Goal: Entertainment & Leisure: Consume media (video, audio)

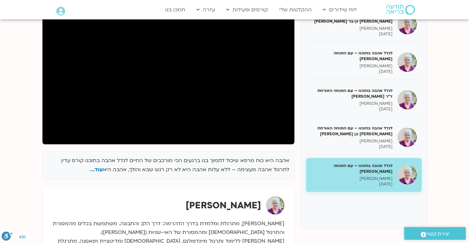
scroll to position [102, 0]
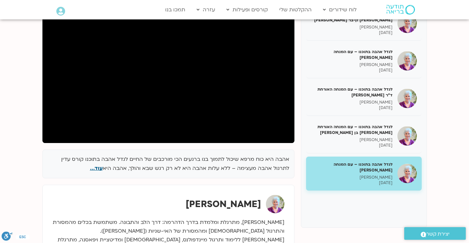
click at [98, 169] on span "עוד..." at bounding box center [96, 168] width 13 height 7
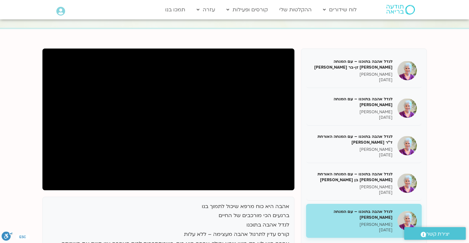
scroll to position [55, 0]
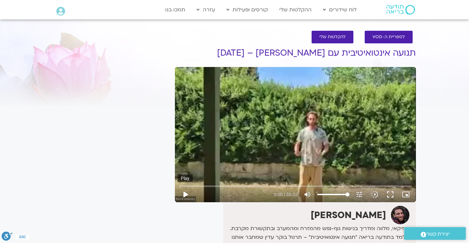
click at [185, 195] on button "play_arrow" at bounding box center [185, 195] width 16 height 16
click at [190, 187] on input "Seek" at bounding box center [295, 186] width 232 height 4
click at [205, 184] on input "Seek" at bounding box center [295, 186] width 232 height 4
click at [228, 186] on input "Seek" at bounding box center [295, 186] width 232 height 4
click at [253, 186] on input "Seek" at bounding box center [295, 186] width 232 height 4
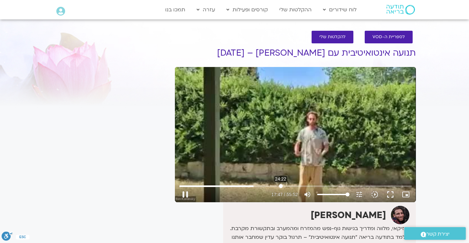
click at [281, 187] on input "Seek" at bounding box center [295, 186] width 232 height 4
click at [304, 187] on input "Seek" at bounding box center [295, 186] width 232 height 4
click at [330, 187] on input "Seek" at bounding box center [295, 186] width 232 height 4
type input "2189.004557"
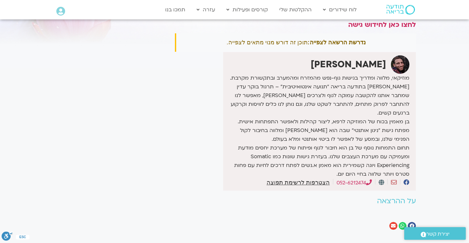
scroll to position [63, 0]
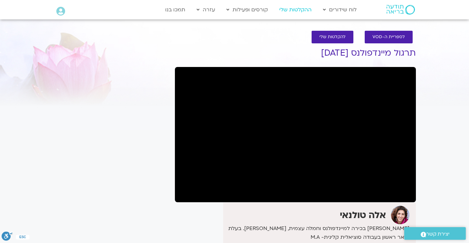
click at [292, 10] on link "ההקלטות שלי" at bounding box center [295, 10] width 39 height 12
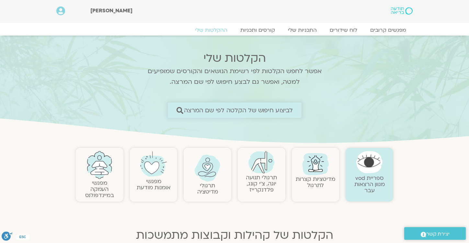
click at [245, 110] on span "לביצוע חיפוש של הקלטה לפי שם המרצה" at bounding box center [237, 110] width 109 height 7
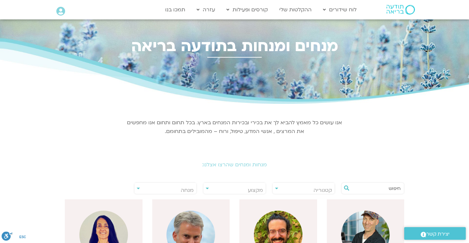
click at [197, 110] on div "אנו עושים כל מאמץ להביא לך את בכירי ובכירות המנחים בארץ. בכל תחום ותחום אנו מחפ…" at bounding box center [234, 126] width 223 height 39
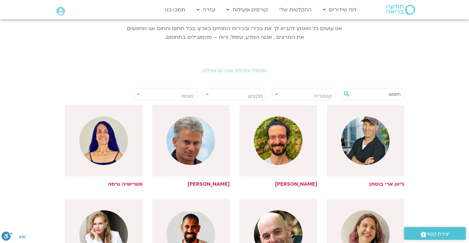
scroll to position [94, 0]
click at [359, 94] on input "text" at bounding box center [375, 93] width 49 height 11
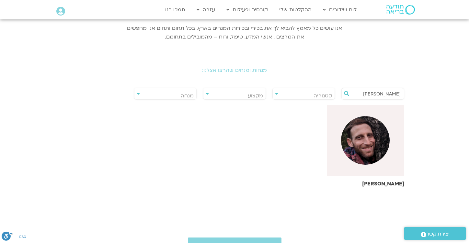
type input "[PERSON_NAME]"
click at [387, 147] on img at bounding box center [365, 140] width 49 height 49
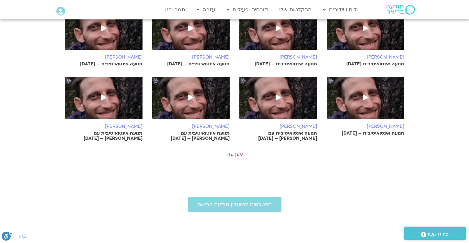
scroll to position [398, 0]
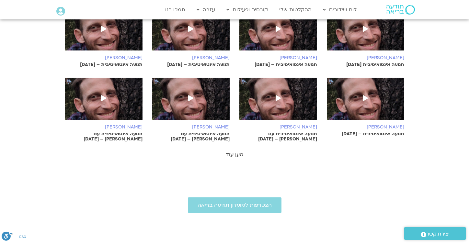
click at [234, 156] on link "טען עוד" at bounding box center [234, 154] width 17 height 7
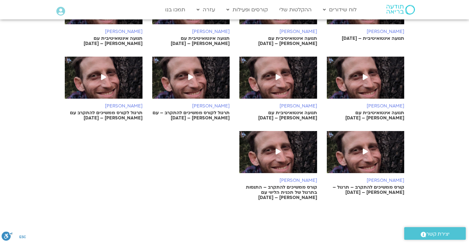
scroll to position [494, 0]
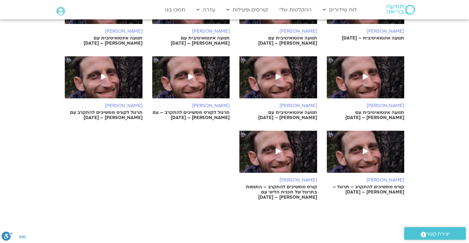
click at [277, 151] on icon at bounding box center [277, 151] width 5 height 6
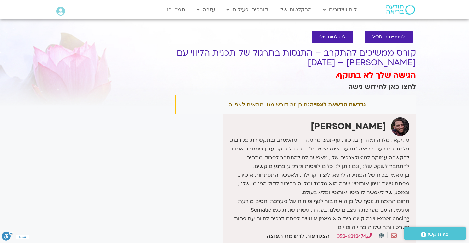
click at [359, 88] on link "לחצו כאן לחידוש גישה" at bounding box center [382, 86] width 68 height 9
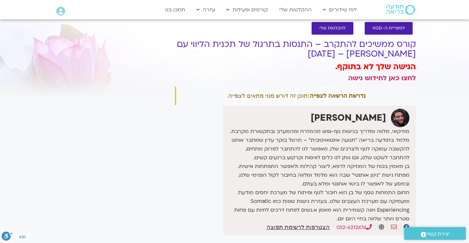
scroll to position [9, 0]
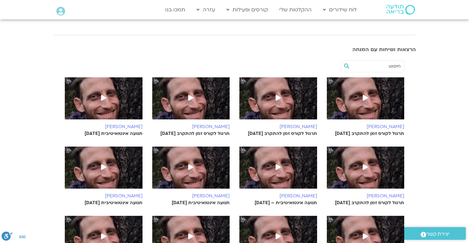
scroll to position [184, 0]
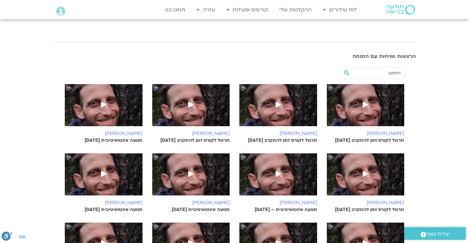
click at [366, 107] on icon at bounding box center [364, 105] width 5 height 6
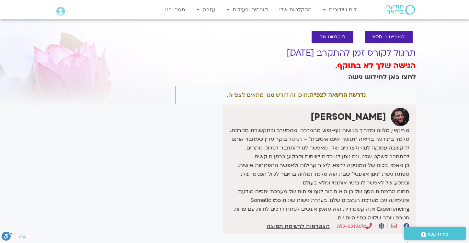
click at [371, 77] on link "לחצו כאן לחידוש גישה" at bounding box center [382, 76] width 68 height 9
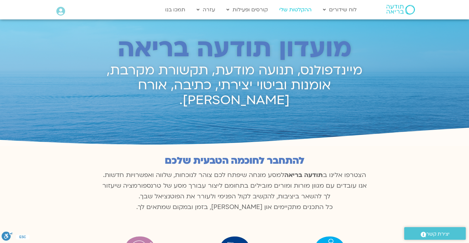
click at [302, 10] on link "ההקלטות שלי" at bounding box center [295, 10] width 39 height 12
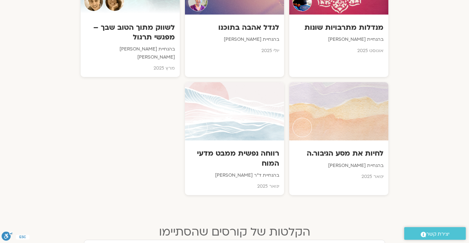
scroll to position [408, 0]
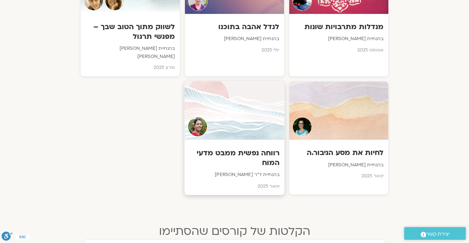
click at [259, 148] on h3 "רווחה נפשית ממבט מדעי המוח" at bounding box center [234, 158] width 90 height 20
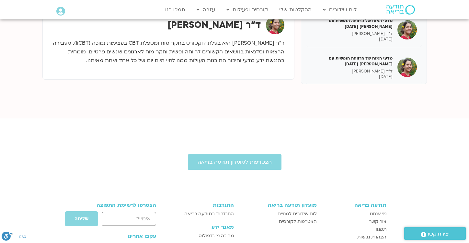
scroll to position [247, 0]
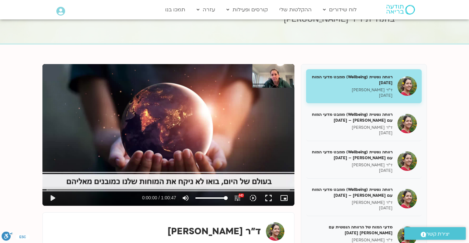
scroll to position [11, 0]
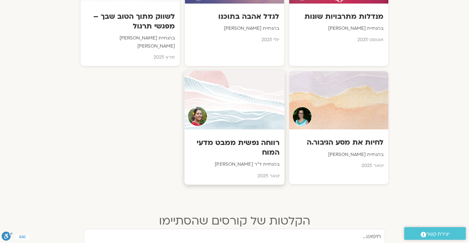
scroll to position [424, 0]
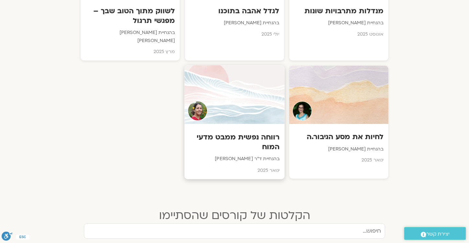
click at [240, 132] on h3 "רווחה נפשית ממבט מדעי המוח" at bounding box center [234, 142] width 90 height 20
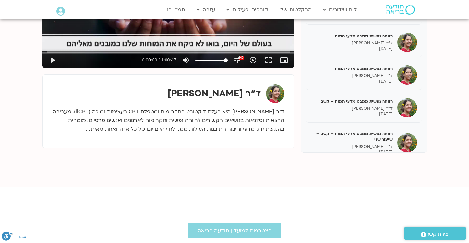
scroll to position [178, 0]
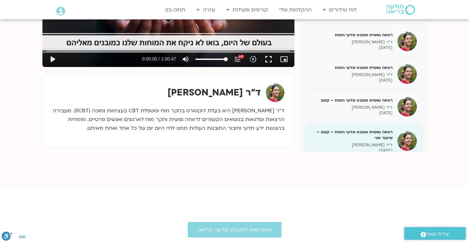
click at [362, 129] on h5 "רווחה נפשית ממבט מדעי המוח – קשב – שיעור שני" at bounding box center [352, 135] width 82 height 12
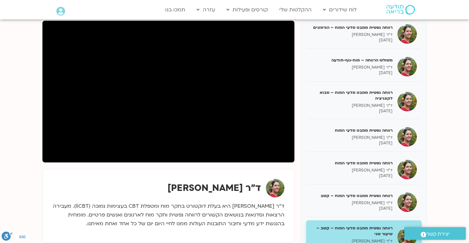
scroll to position [80, 0]
